Goal: Task Accomplishment & Management: Use online tool/utility

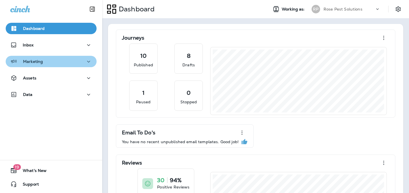
click at [39, 60] on p "Marketing" at bounding box center [33, 61] width 20 height 5
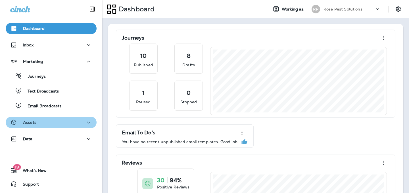
click at [38, 117] on button "Assets" at bounding box center [51, 122] width 91 height 11
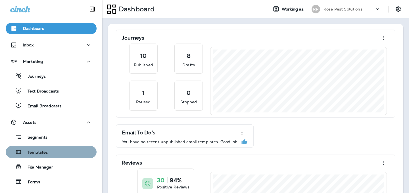
click at [36, 155] on p "Templates" at bounding box center [35, 152] width 26 height 5
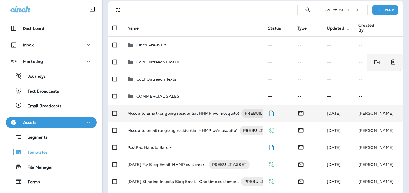
scroll to position [44, 0]
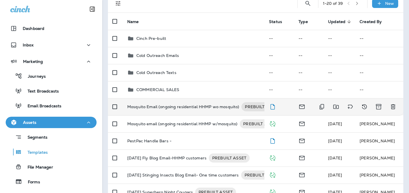
click at [181, 106] on p "Mosquito Email (ongoing residential HHMP wo mosquito)" at bounding box center [183, 106] width 112 height 9
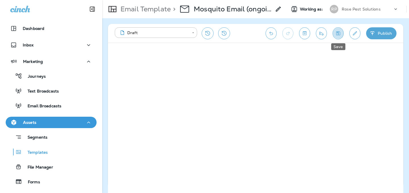
click at [338, 37] on button "Save" at bounding box center [338, 33] width 11 height 12
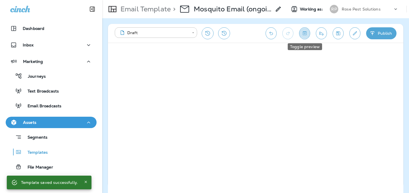
click at [302, 30] on icon "Toggle preview" at bounding box center [305, 33] width 6 height 6
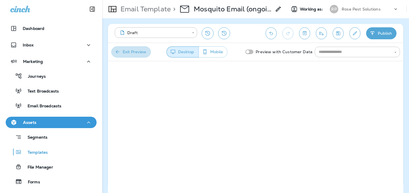
click at [122, 49] on button "Exit Preview" at bounding box center [131, 51] width 40 height 11
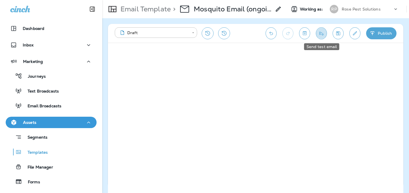
click at [324, 34] on icon "Send test email" at bounding box center [322, 33] width 6 height 6
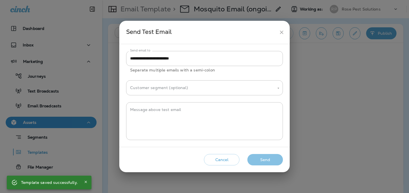
click at [261, 157] on button "Send" at bounding box center [266, 160] width 36 height 12
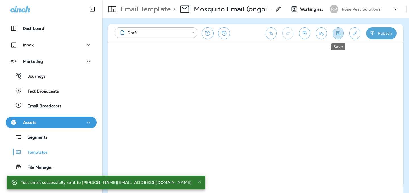
click at [337, 33] on icon "Save" at bounding box center [338, 33] width 6 height 6
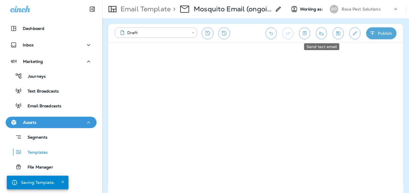
click at [321, 32] on icon "Send test email" at bounding box center [322, 33] width 6 height 6
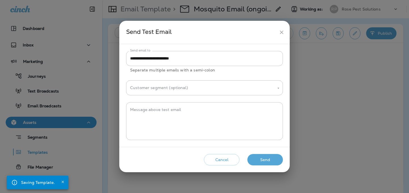
click at [262, 160] on button "Send" at bounding box center [266, 160] width 36 height 12
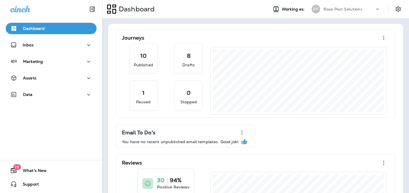
click at [342, 14] on div "RP Rose Pest Solutions" at bounding box center [346, 8] width 76 height 11
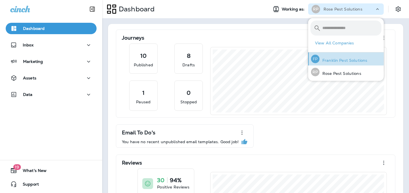
click at [335, 63] on p "Franklin Pest Solutions" at bounding box center [344, 60] width 48 height 5
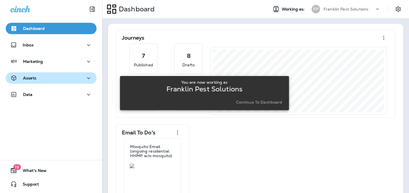
click at [35, 78] on p "Assets" at bounding box center [29, 78] width 13 height 5
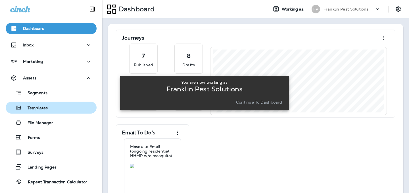
click at [32, 108] on p "Templates" at bounding box center [35, 107] width 26 height 5
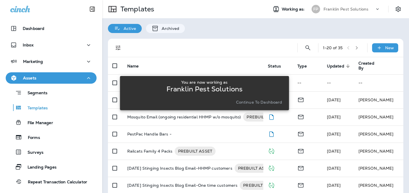
click at [193, 116] on div "You are now working as Franklin Pest Solutions Continue to Dashboard" at bounding box center [204, 93] width 169 height 186
drag, startPoint x: 251, startPoint y: 103, endPoint x: 211, endPoint y: 133, distance: 49.9
click at [211, 133] on div "You are now working as Franklin Pest Solutions Continue to Dashboard" at bounding box center [204, 93] width 169 height 186
click at [218, 120] on div "You are now working as Franklin Pest Solutions Continue to Dashboard" at bounding box center [204, 93] width 169 height 186
click at [255, 33] on div "You are now working as Franklin Pest Solutions Continue to Dashboard" at bounding box center [204, 93] width 169 height 186
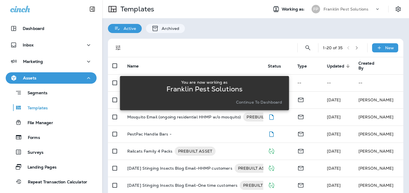
click at [253, 105] on button "Continue to Dashboard" at bounding box center [259, 102] width 51 height 8
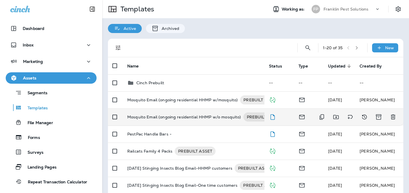
click at [231, 115] on p "Mosquito Email (ongoing residential HHMP w/o mosquito)" at bounding box center [184, 116] width 114 height 9
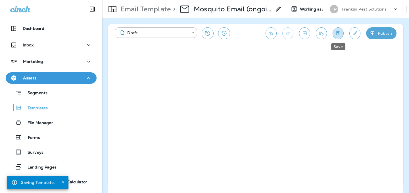
click at [341, 34] on icon "Save" at bounding box center [338, 33] width 6 height 6
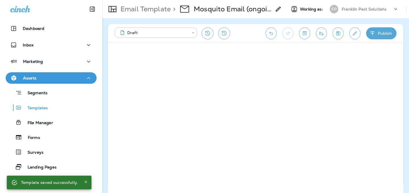
click at [342, 32] on button "Save" at bounding box center [338, 33] width 11 height 12
click at [338, 30] on button "Save" at bounding box center [338, 33] width 11 height 12
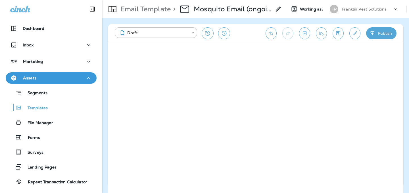
click at [404, 150] on div "**********" at bounding box center [255, 105] width 307 height 174
click at [337, 33] on icon "Save" at bounding box center [338, 33] width 6 height 6
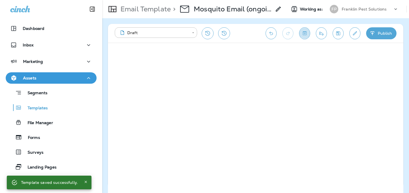
click at [302, 32] on icon "Toggle preview" at bounding box center [305, 33] width 6 height 6
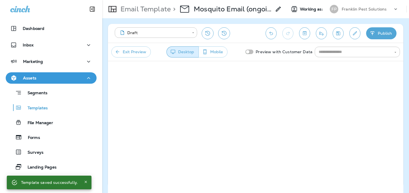
click at [134, 51] on button "Exit Preview" at bounding box center [131, 51] width 40 height 11
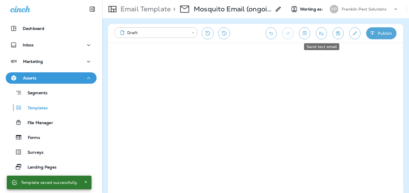
click at [322, 33] on icon "Send test email" at bounding box center [322, 33] width 6 height 6
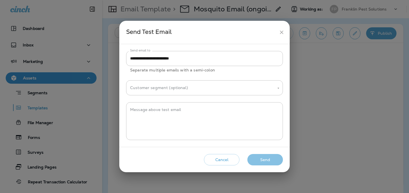
click at [263, 159] on button "Send" at bounding box center [266, 160] width 36 height 12
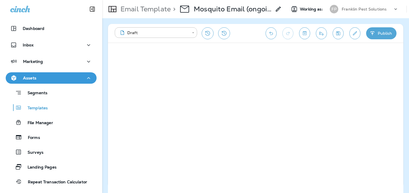
click at [322, 34] on icon "Send test email" at bounding box center [322, 33] width 6 height 6
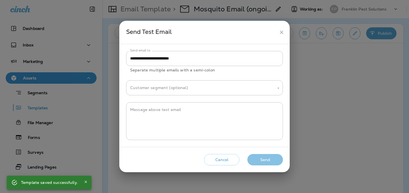
click at [267, 161] on button "Send" at bounding box center [266, 160] width 36 height 12
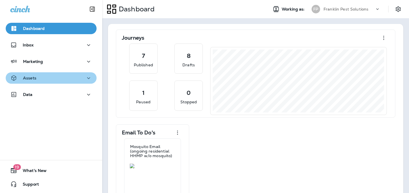
click at [45, 76] on div "Assets" at bounding box center [51, 77] width 82 height 7
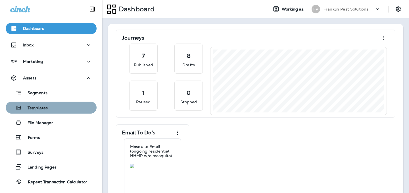
click at [44, 110] on p "Templates" at bounding box center [35, 107] width 26 height 5
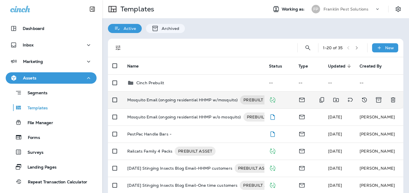
click at [161, 101] on p "Mosquito Email (ongoing residential HHMP w/mosquito)" at bounding box center [182, 99] width 111 height 9
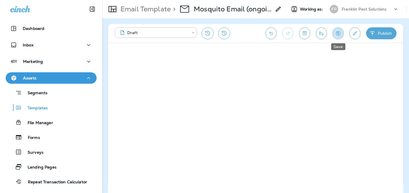
click at [341, 32] on button "Save" at bounding box center [338, 33] width 11 height 12
click at [302, 32] on icon "Toggle preview" at bounding box center [305, 33] width 6 height 6
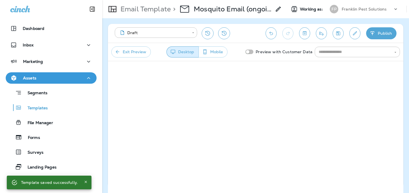
click at [124, 53] on button "Exit Preview" at bounding box center [131, 51] width 40 height 11
